Goal: Task Accomplishment & Management: Manage account settings

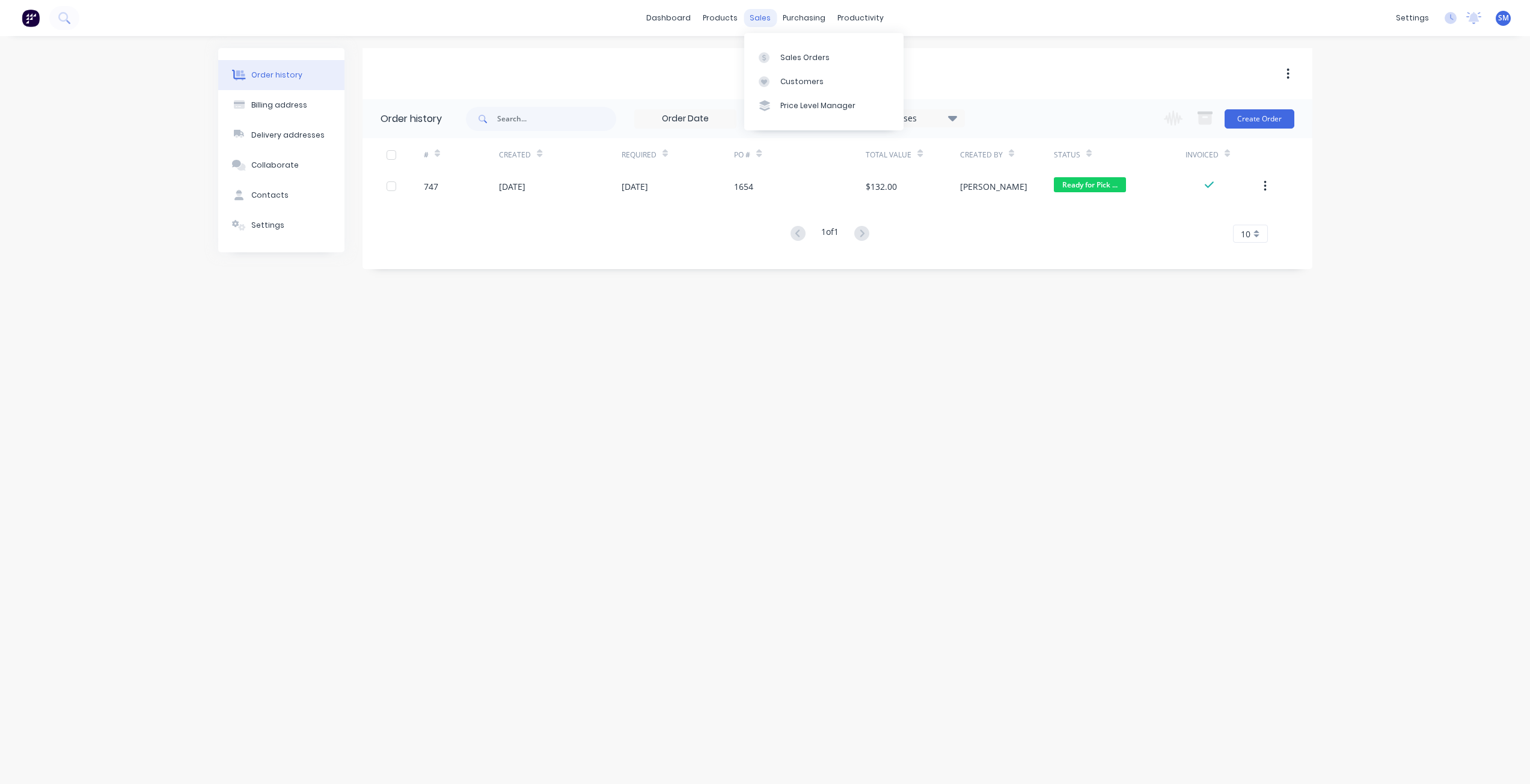
drag, startPoint x: 760, startPoint y: 14, endPoint x: 763, endPoint y: 25, distance: 11.4
click at [760, 14] on div "sales" at bounding box center [760, 17] width 33 height 18
click at [796, 80] on div "Customers" at bounding box center [801, 81] width 43 height 11
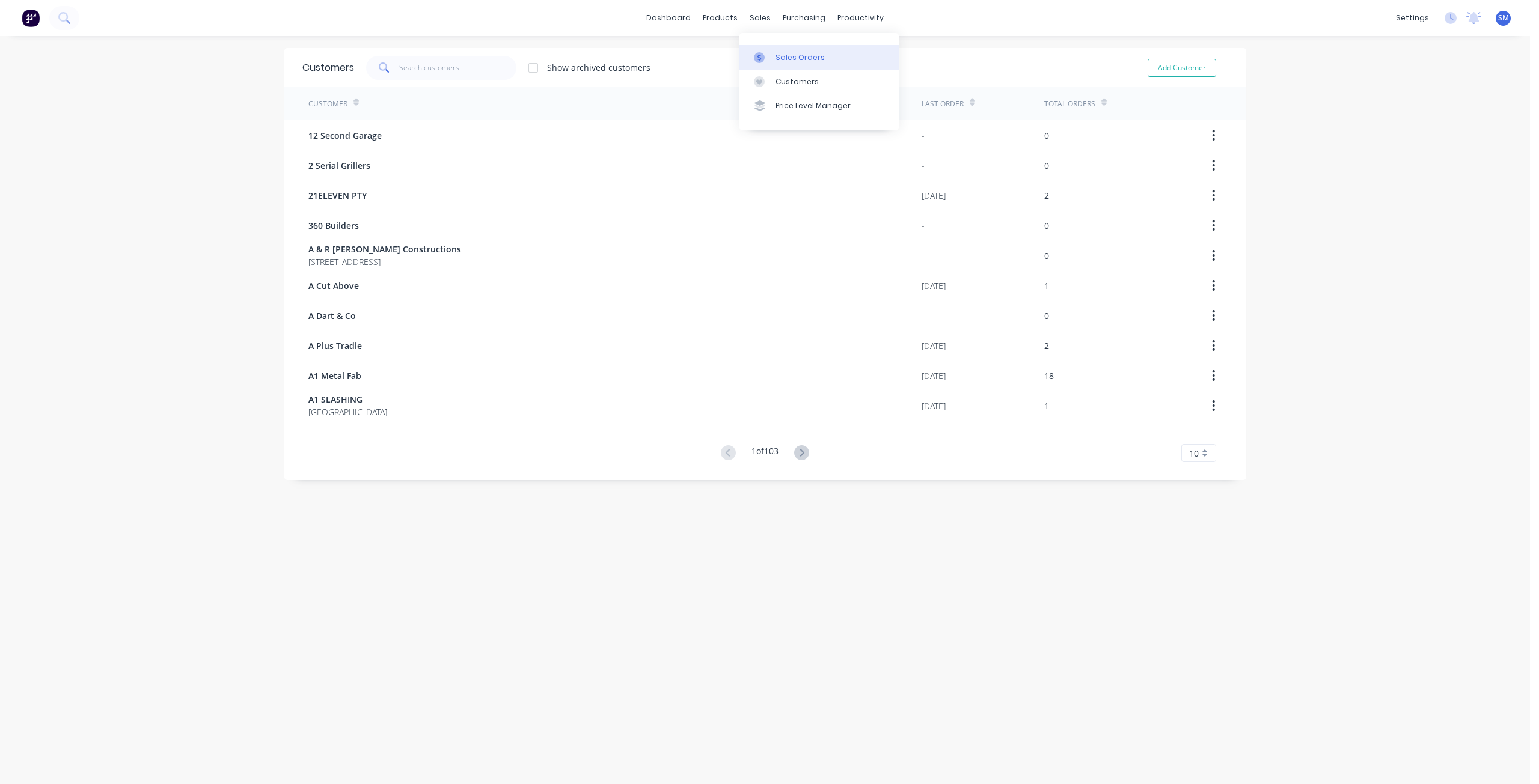
click at [755, 19] on div "sales" at bounding box center [760, 17] width 33 height 18
click at [779, 56] on div "Sales Orders" at bounding box center [800, 57] width 49 height 11
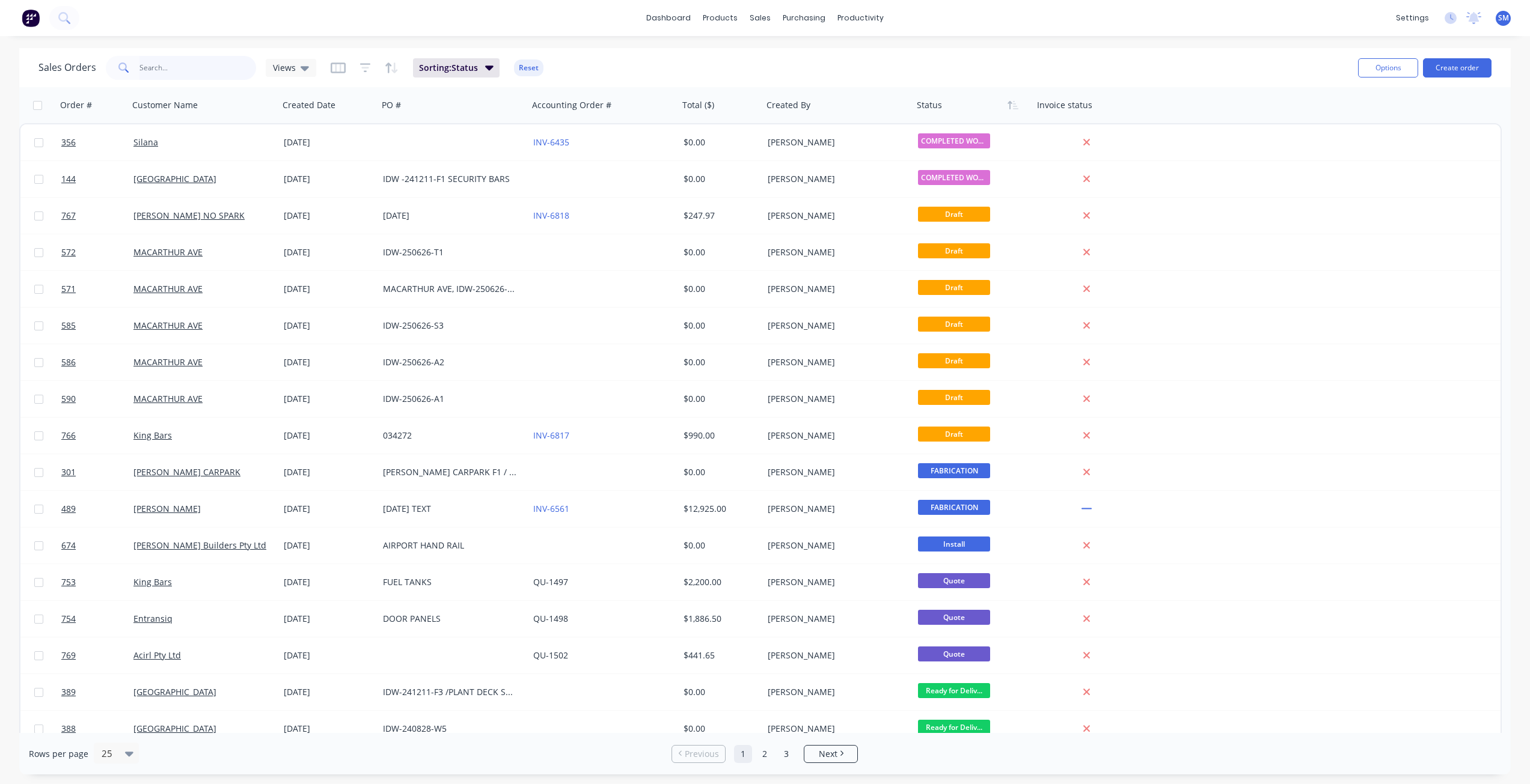
click at [159, 59] on input "text" at bounding box center [198, 68] width 117 height 24
type input "[PERSON_NAME]"
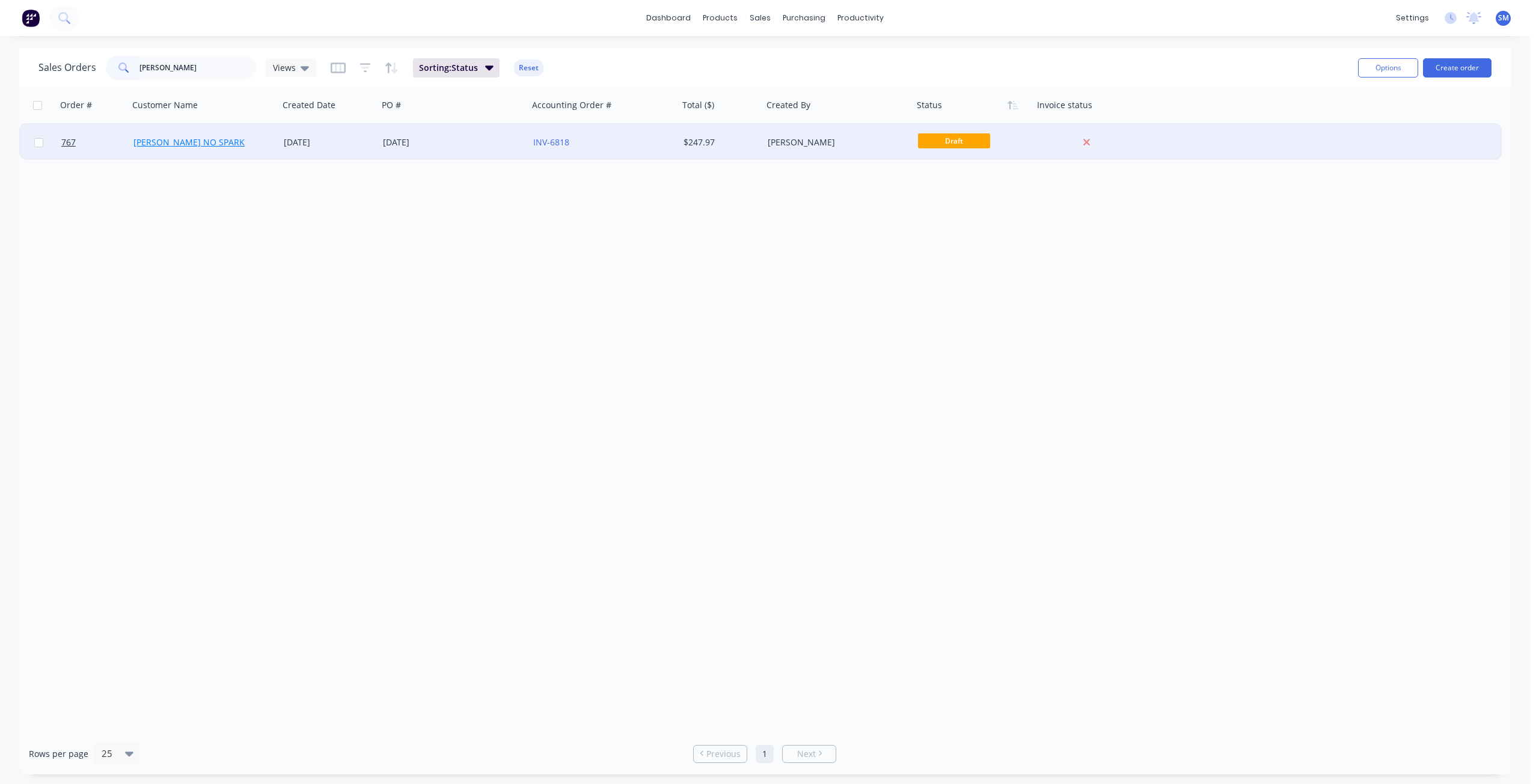
click at [177, 141] on link "[PERSON_NAME] NO SPARK" at bounding box center [189, 142] width 111 height 11
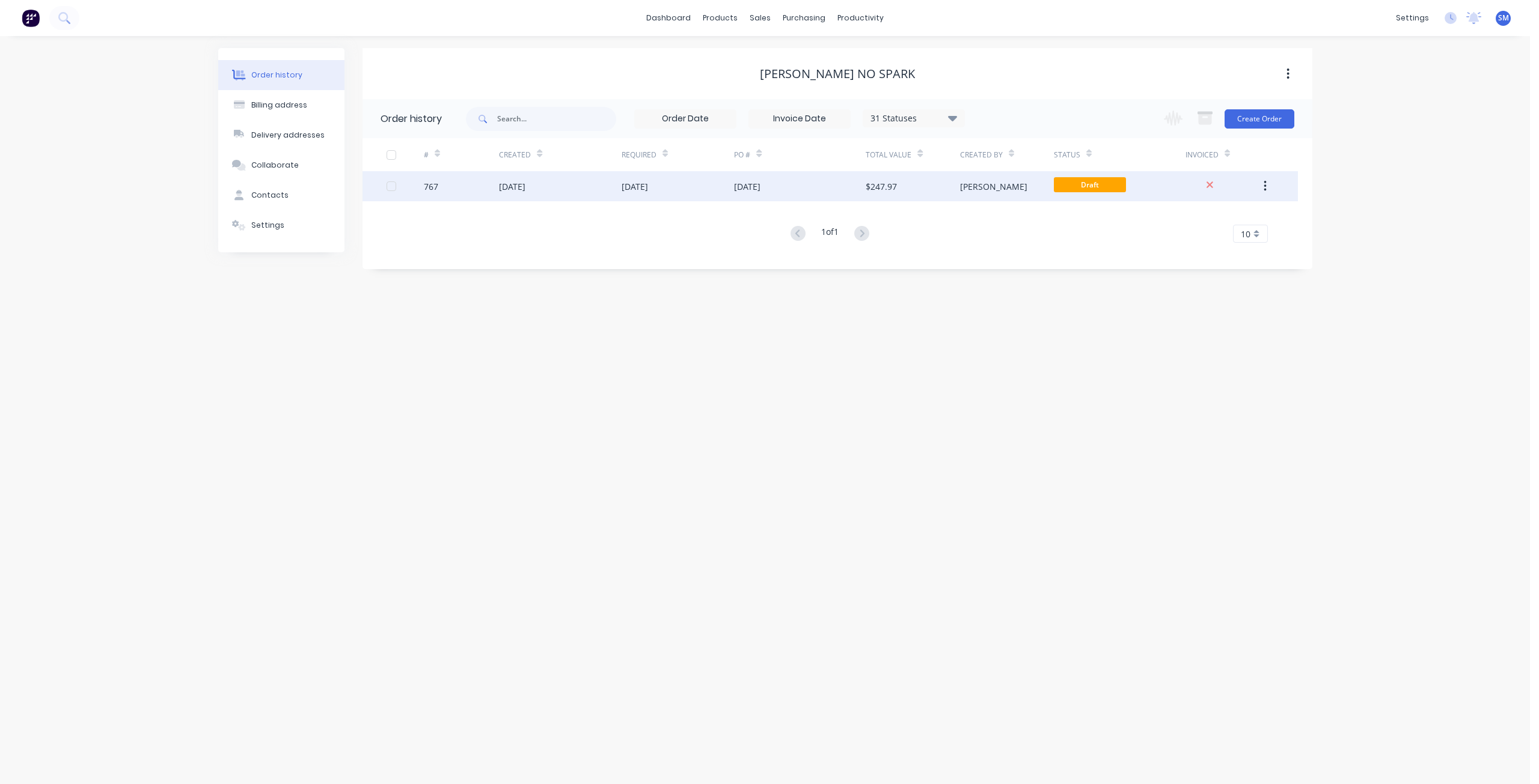
click at [951, 185] on div "$247.97" at bounding box center [912, 186] width 94 height 30
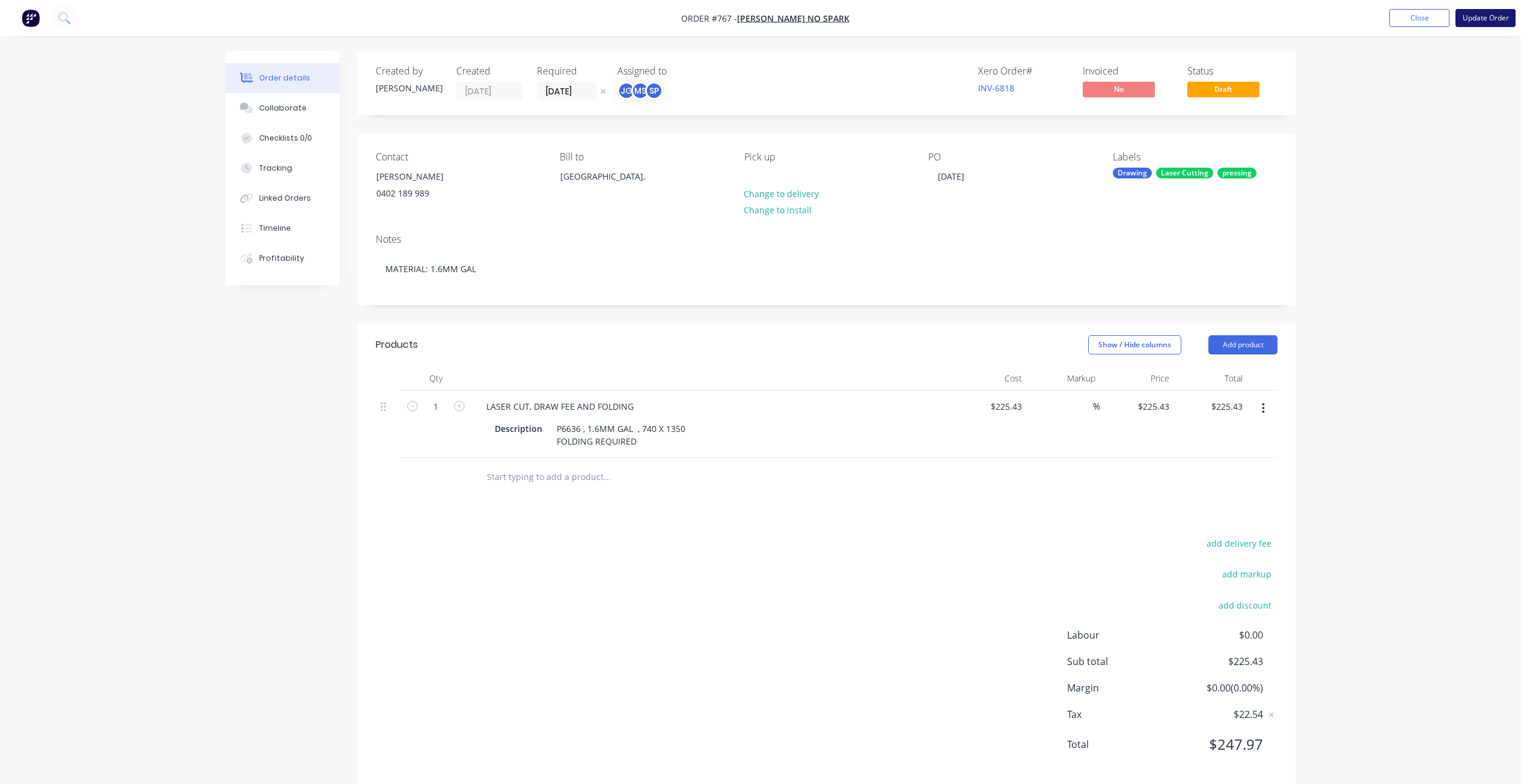
click at [1481, 24] on button "Update Order" at bounding box center [1485, 17] width 60 height 18
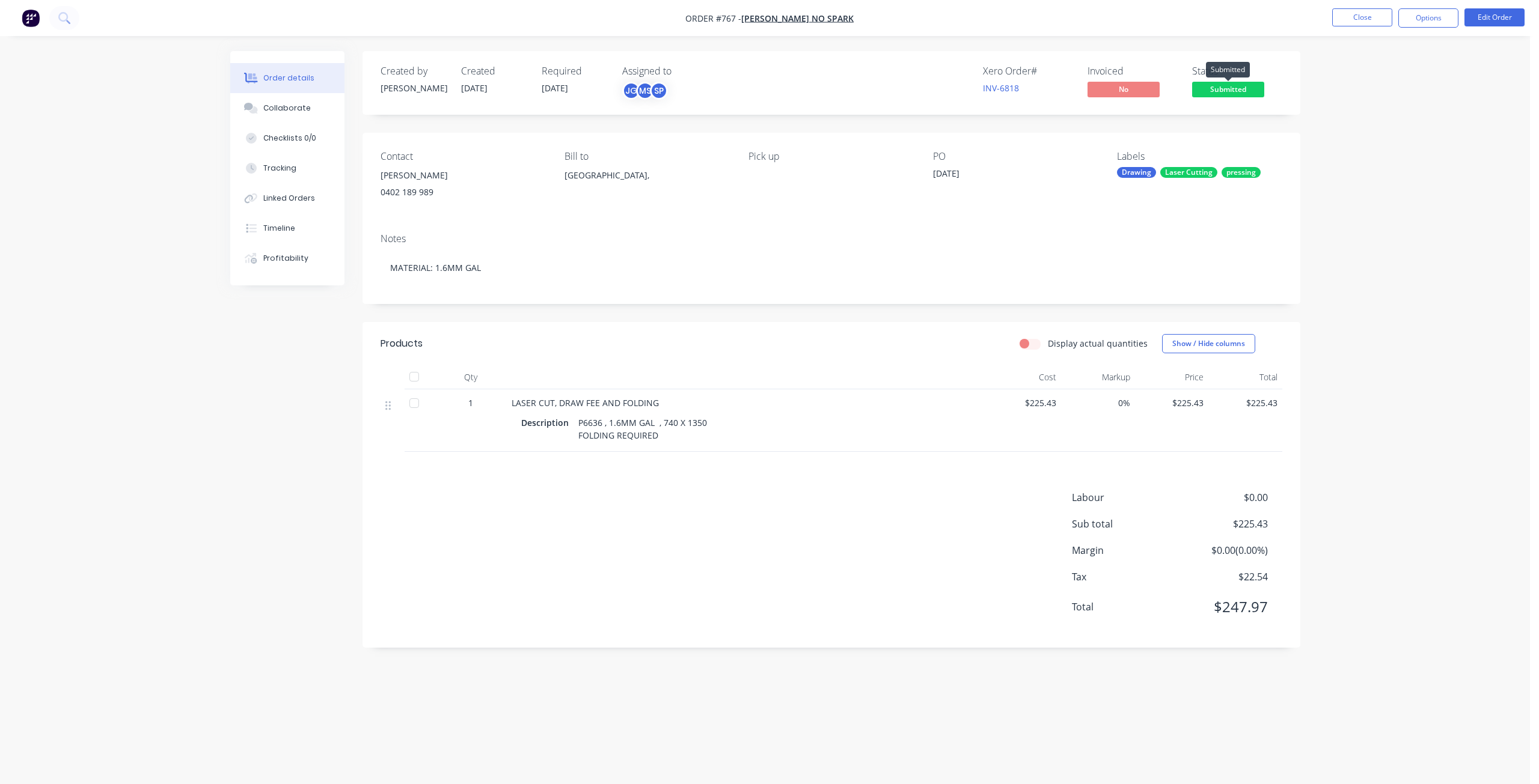
click at [1226, 87] on span "Submitted" at bounding box center [1228, 89] width 72 height 15
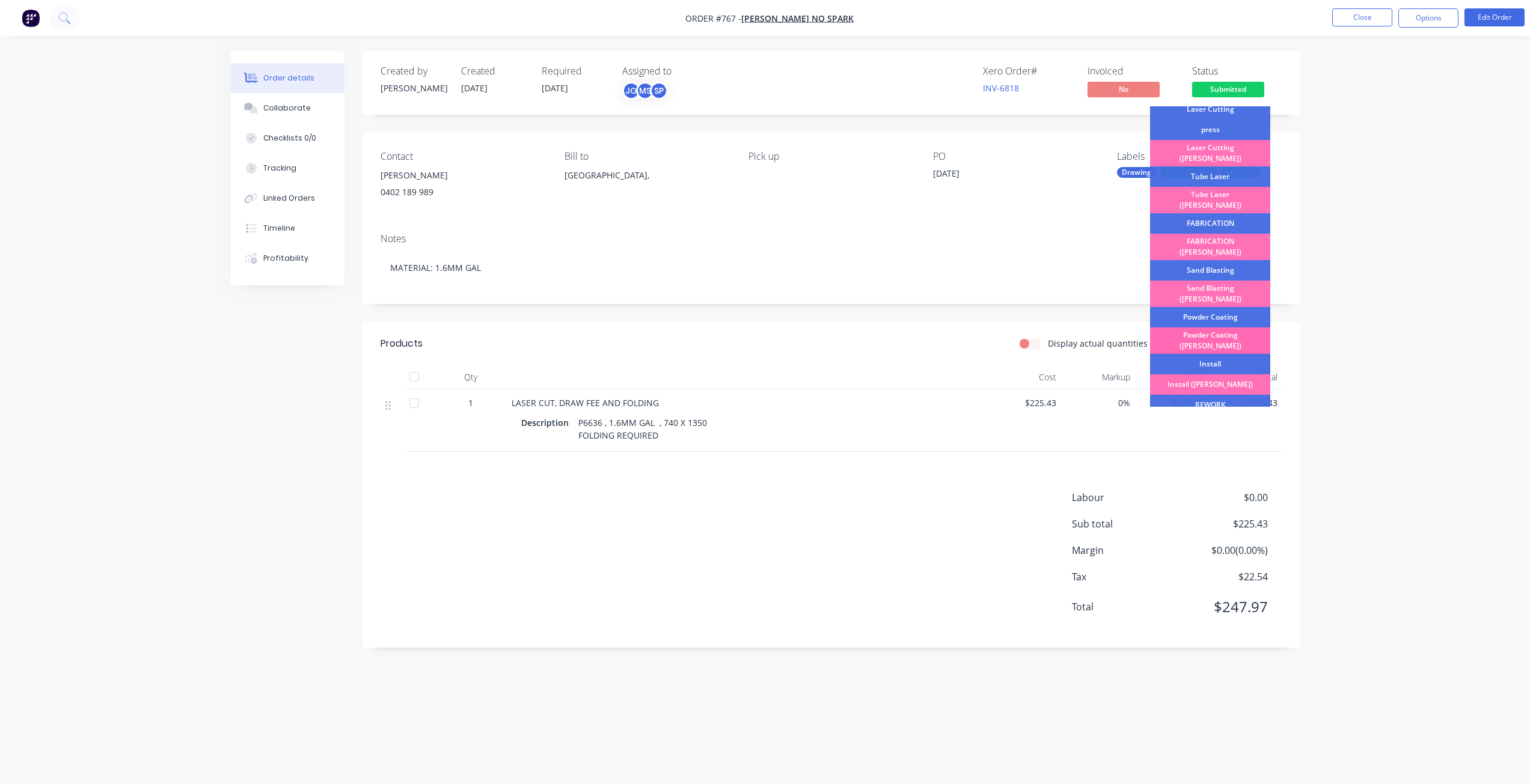
scroll to position [210, 0]
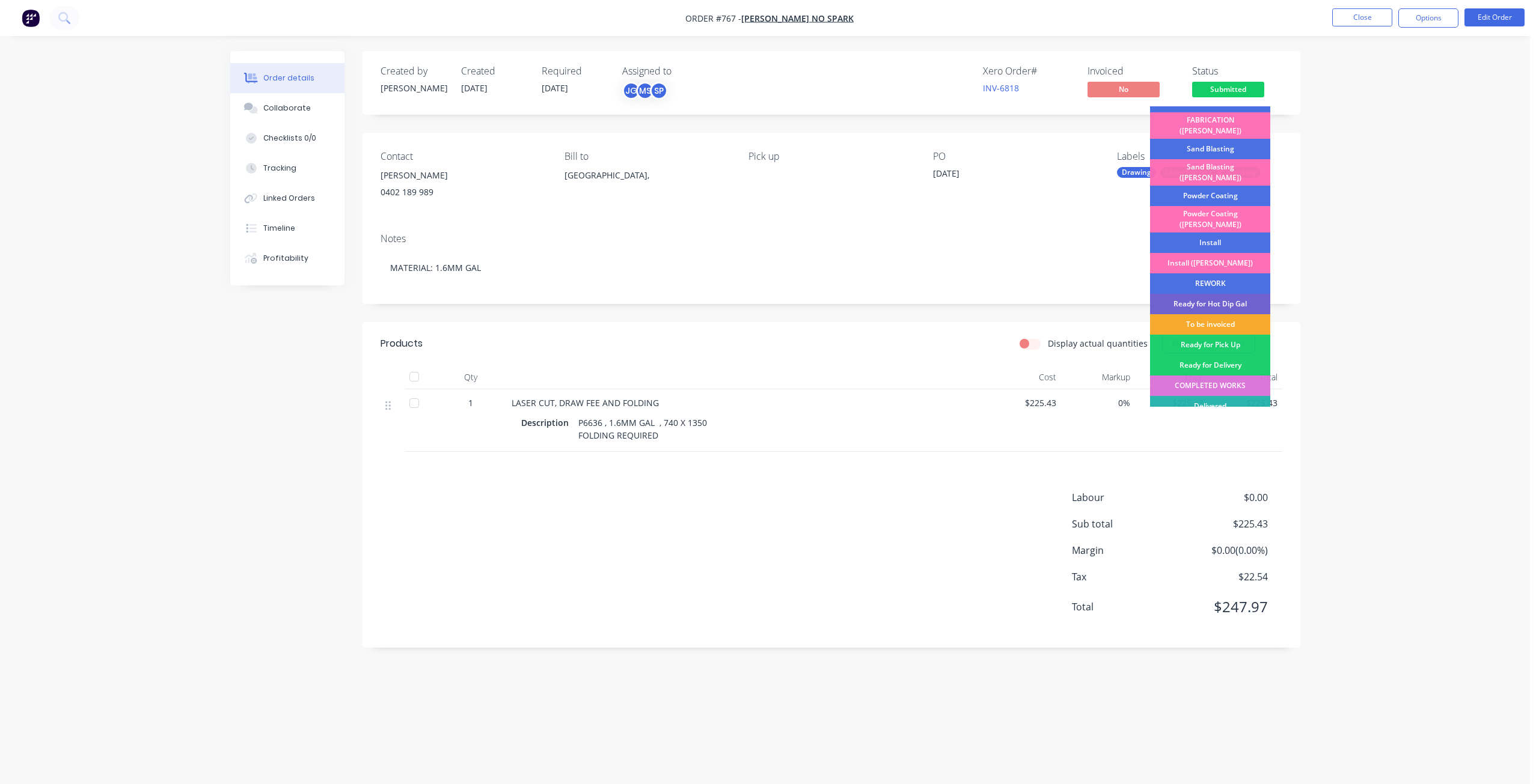
click at [1204, 314] on div "To be invoiced" at bounding box center [1210, 324] width 120 height 21
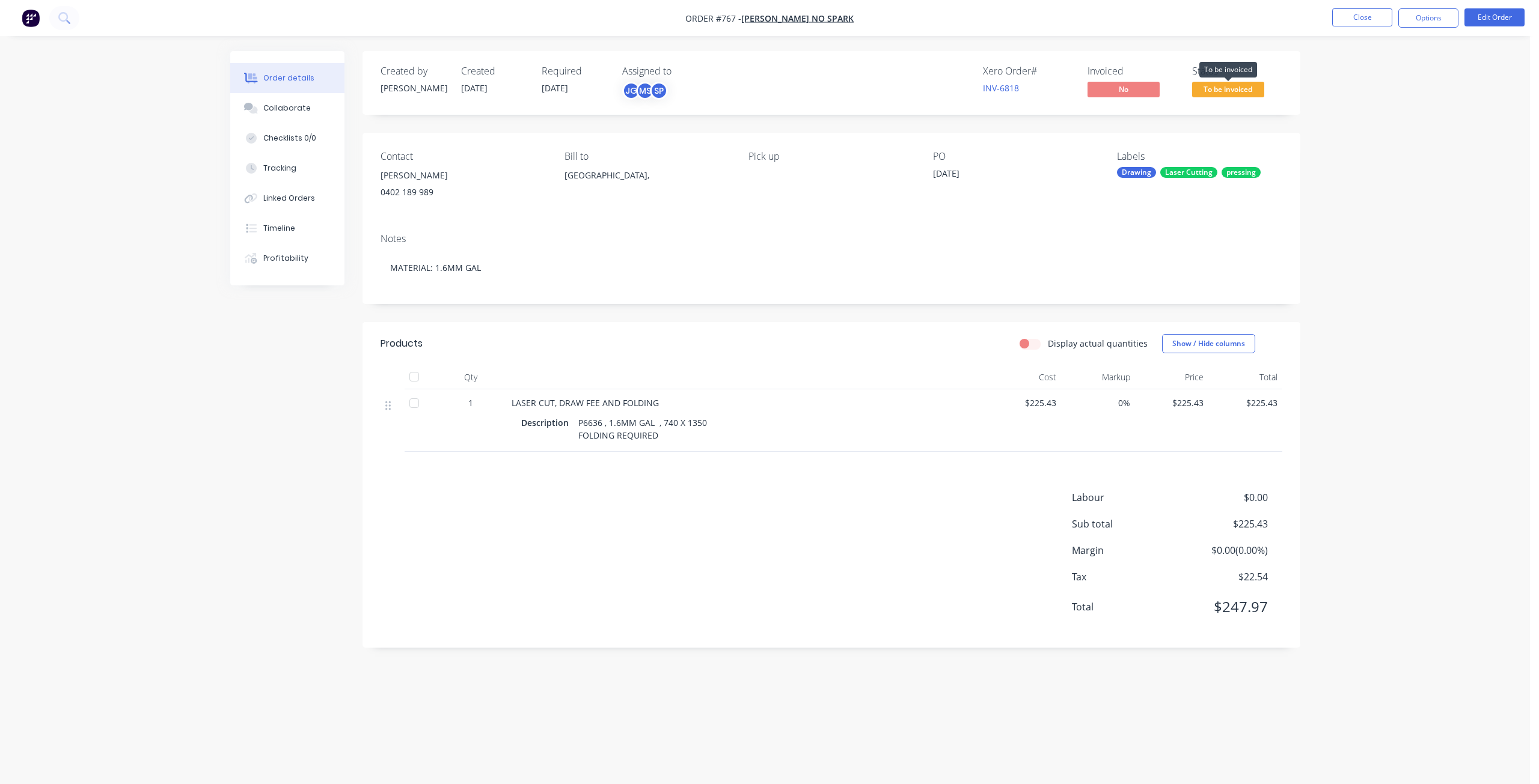
click at [1221, 90] on span "To be invoiced" at bounding box center [1228, 89] width 72 height 15
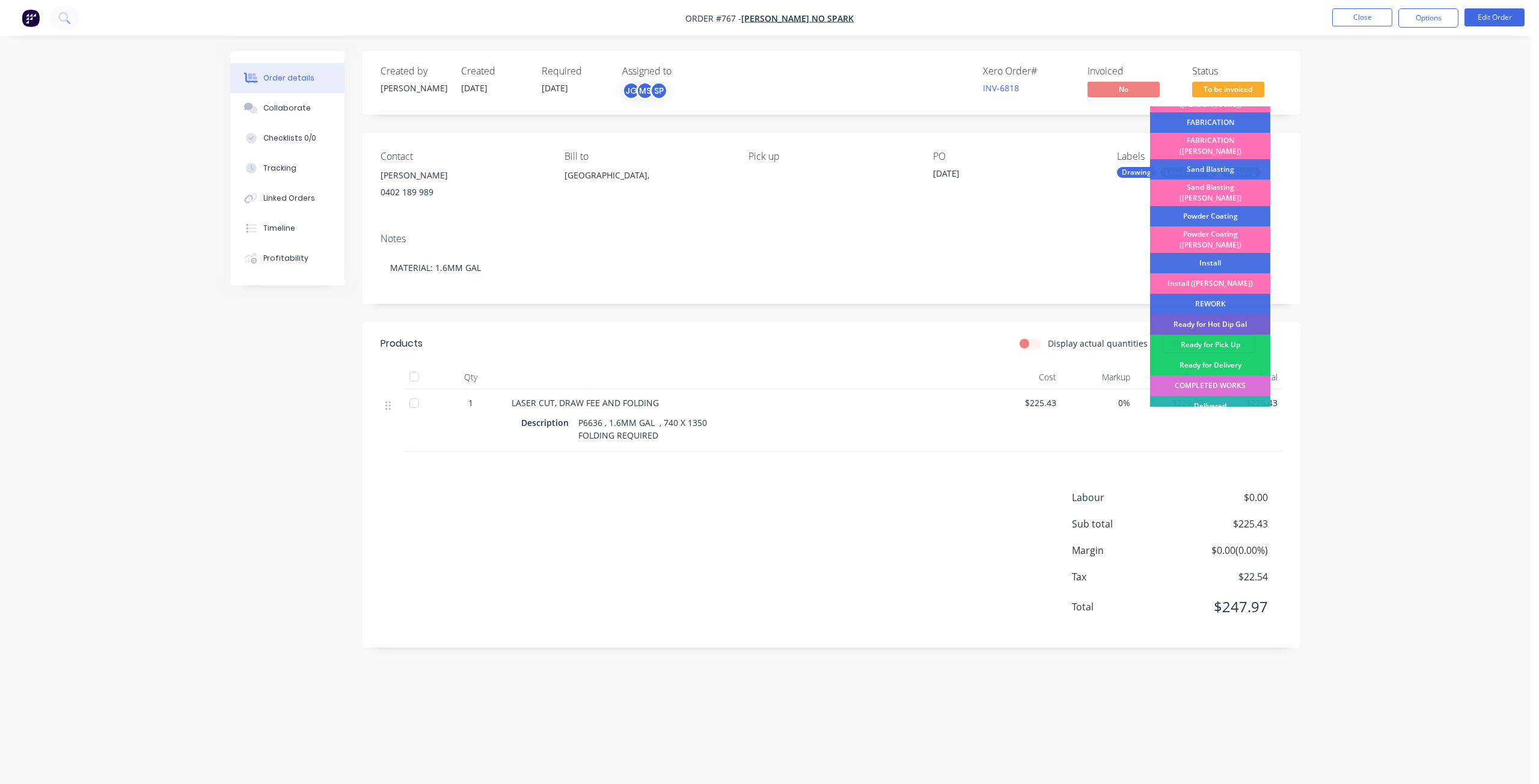
click at [1231, 375] on div "COMPLETED WORKS" at bounding box center [1210, 385] width 120 height 21
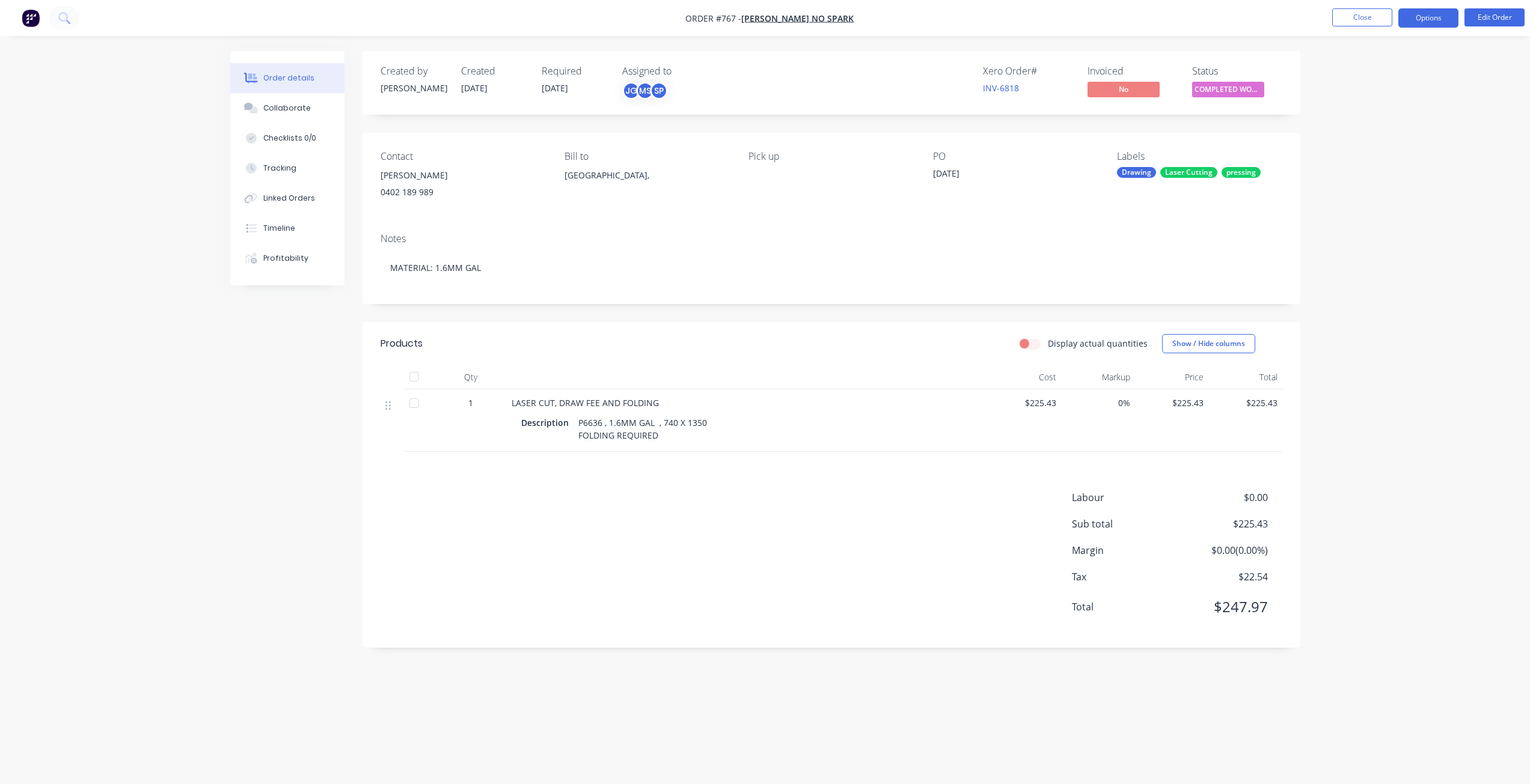
click at [1424, 15] on button "Options" at bounding box center [1429, 17] width 60 height 19
click at [1352, 76] on div "Invoice" at bounding box center [1392, 73] width 110 height 17
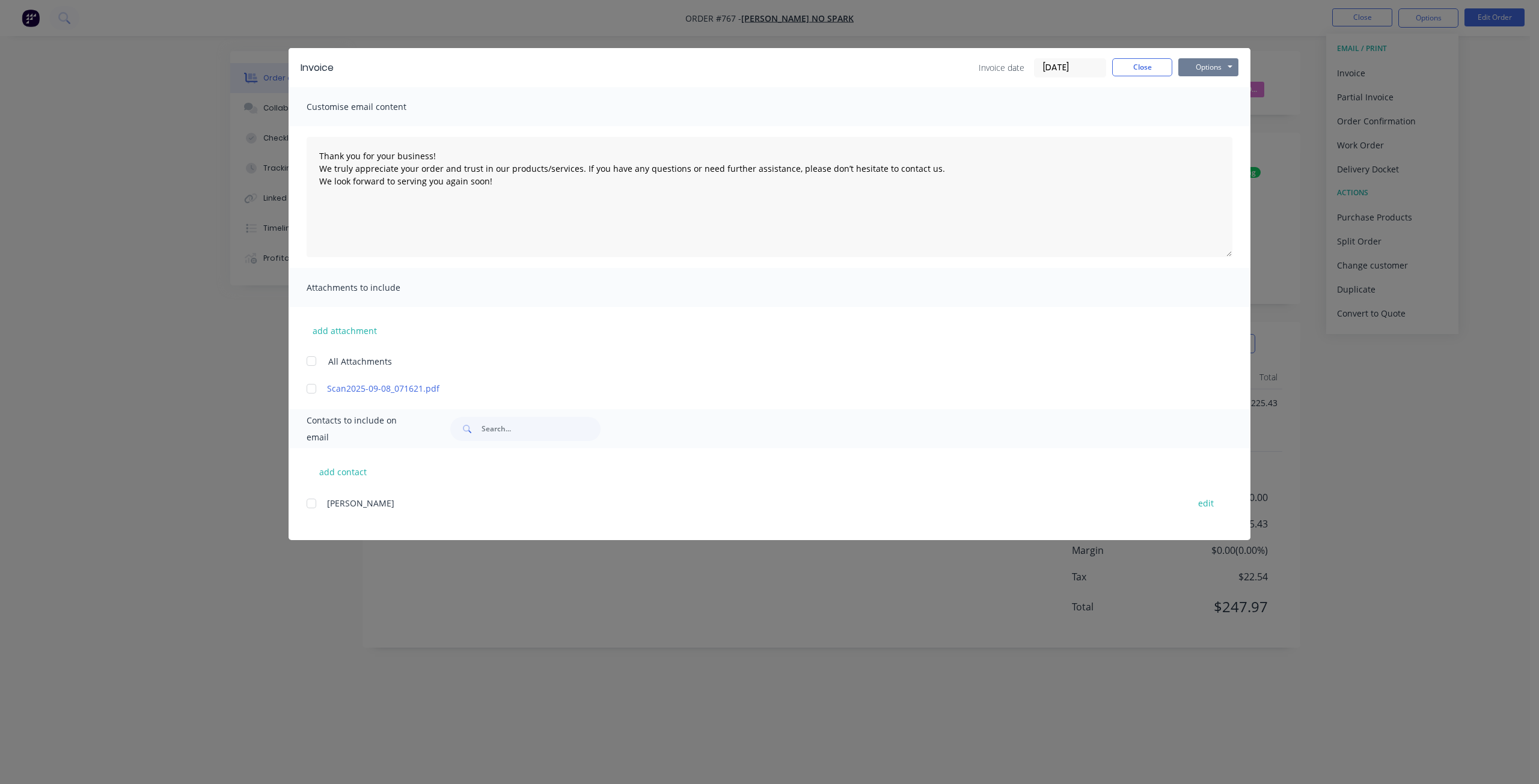
click at [1200, 70] on button "Options" at bounding box center [1208, 67] width 60 height 18
click at [1208, 106] on button "Print" at bounding box center [1216, 109] width 77 height 20
type textarea "Thank you for your business! We truly appreciate your order and trust in our pr…"
